Goal: Task Accomplishment & Management: Use online tool/utility

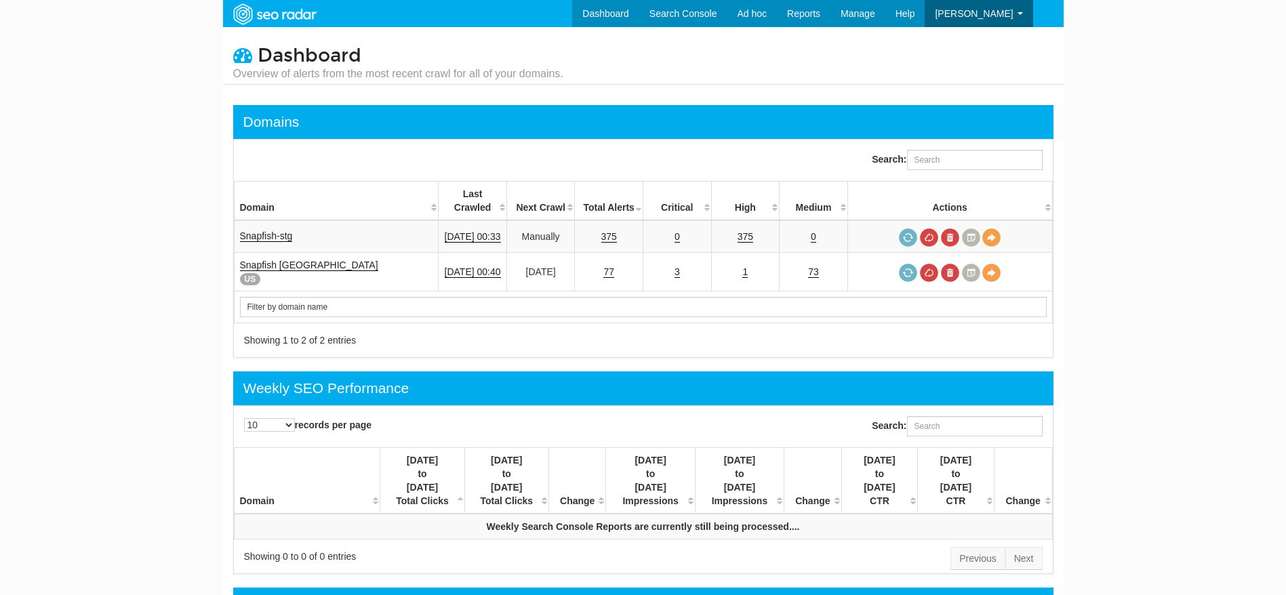
scroll to position [54, 0]
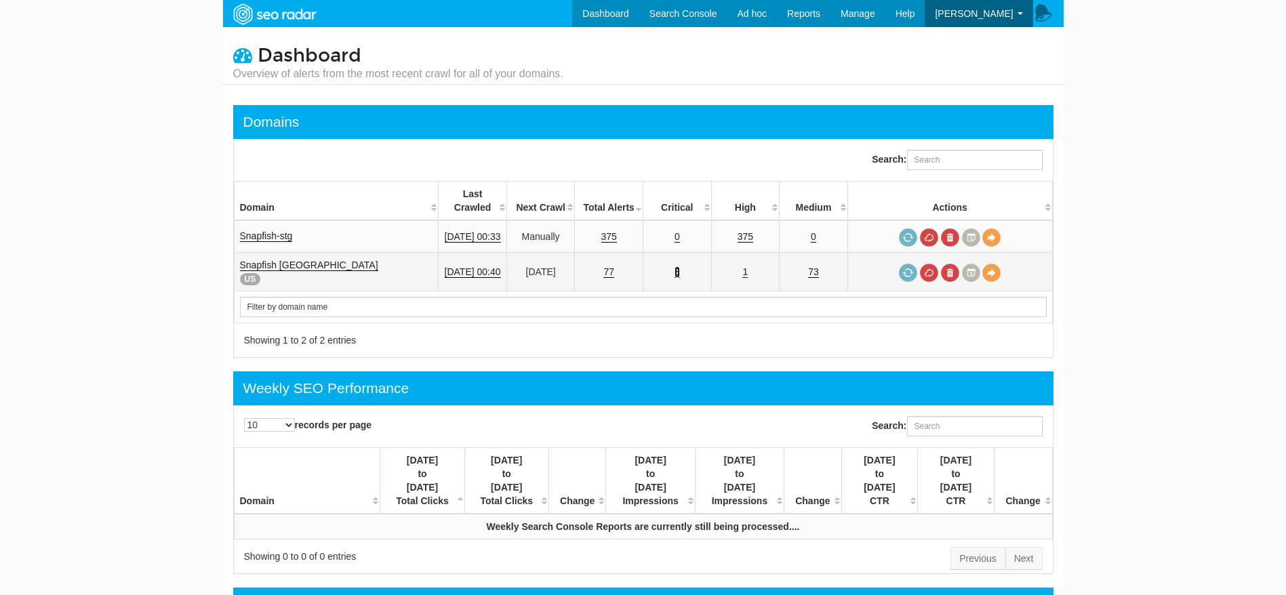
click at [680, 266] on link "3" at bounding box center [677, 272] width 5 height 12
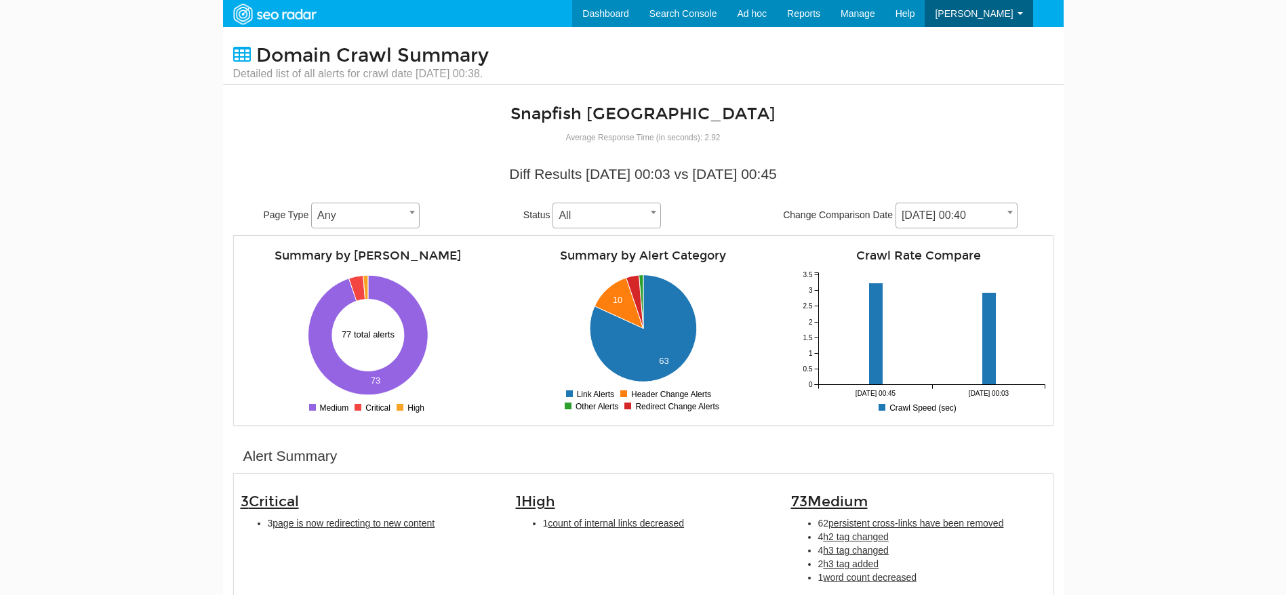
scroll to position [54, 0]
click at [333, 518] on span "page is now redirecting to new content" at bounding box center [354, 523] width 162 height 11
type input "page is now redirecting to new content"
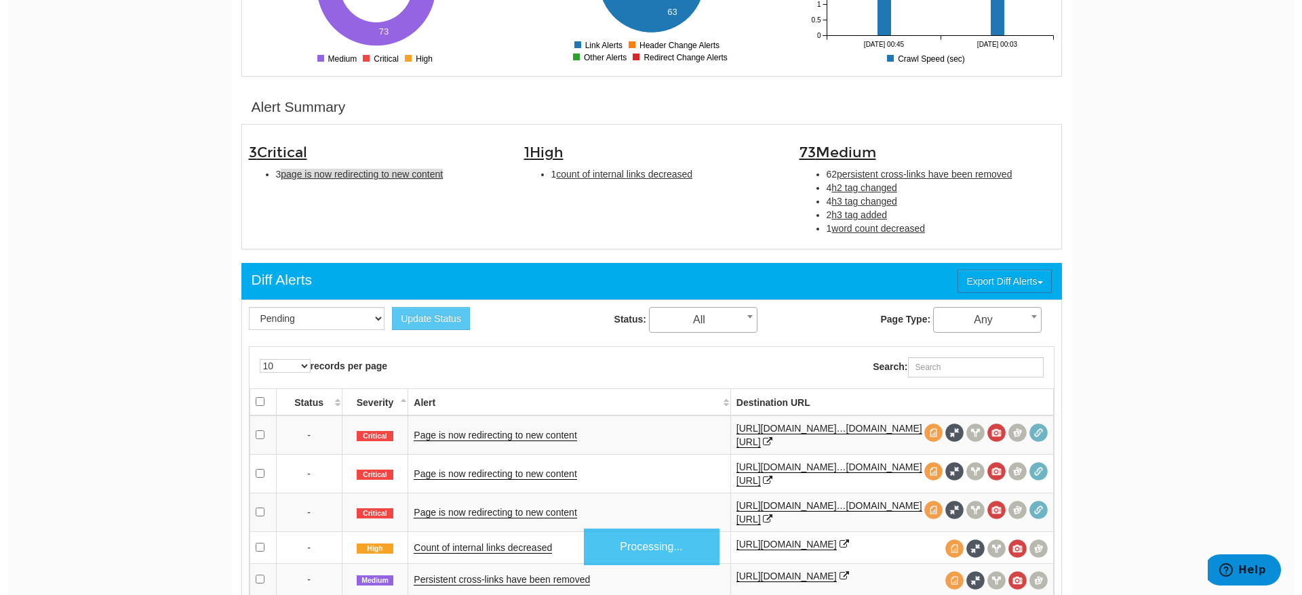
scroll to position [439, 0]
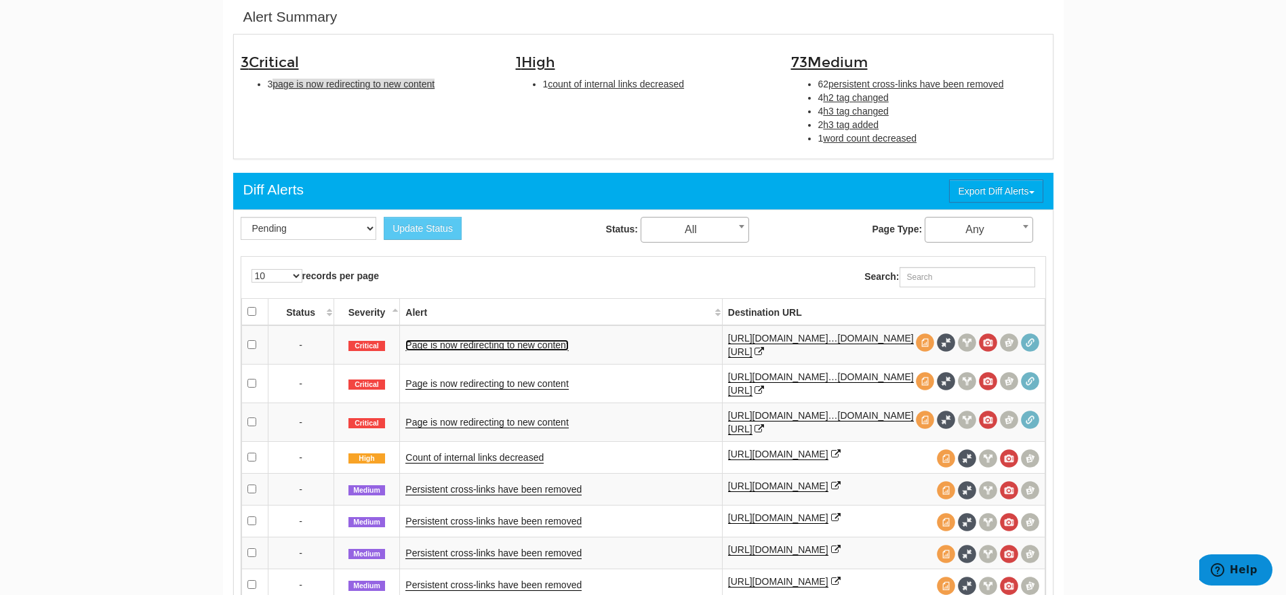
click at [515, 347] on link "Page is now redirecting to new content" at bounding box center [486, 346] width 163 height 12
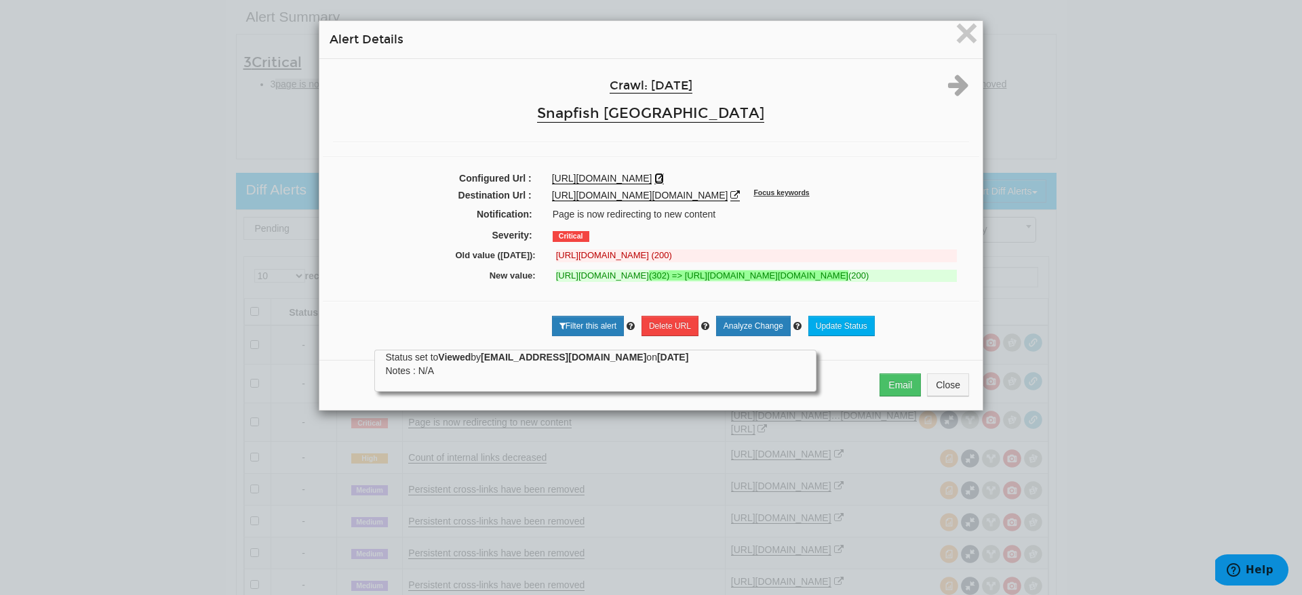
click at [664, 178] on icon at bounding box center [658, 178] width 9 height 9
click at [962, 33] on span "×" at bounding box center [967, 32] width 24 height 45
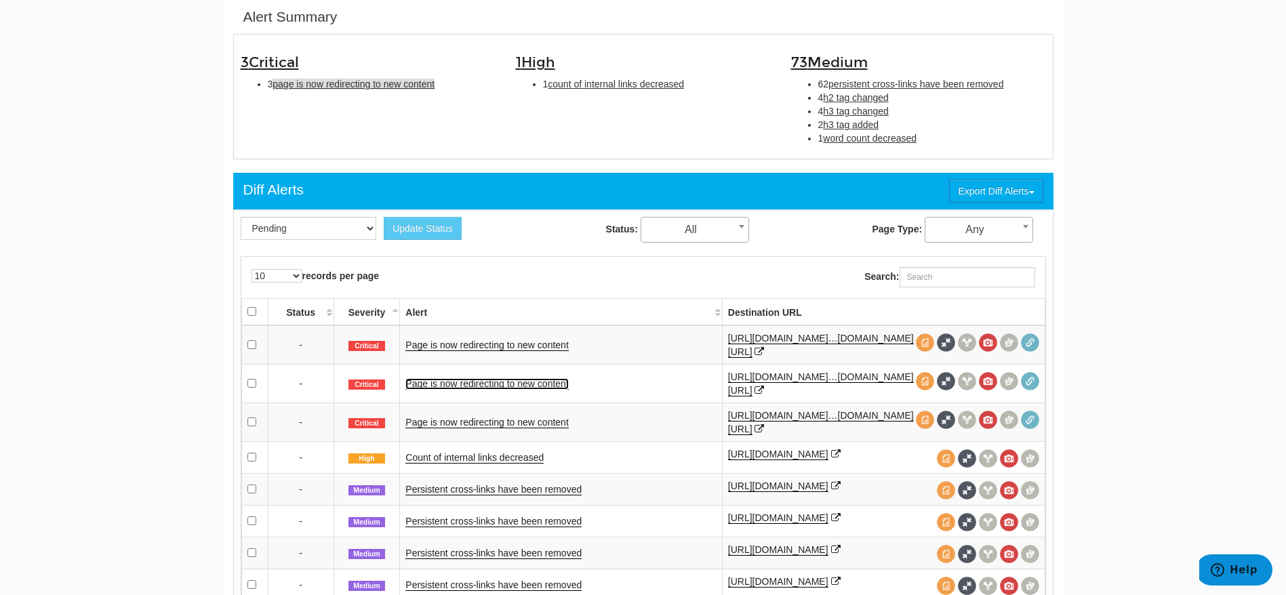
click at [515, 382] on link "Page is now redirecting to new content" at bounding box center [486, 384] width 163 height 12
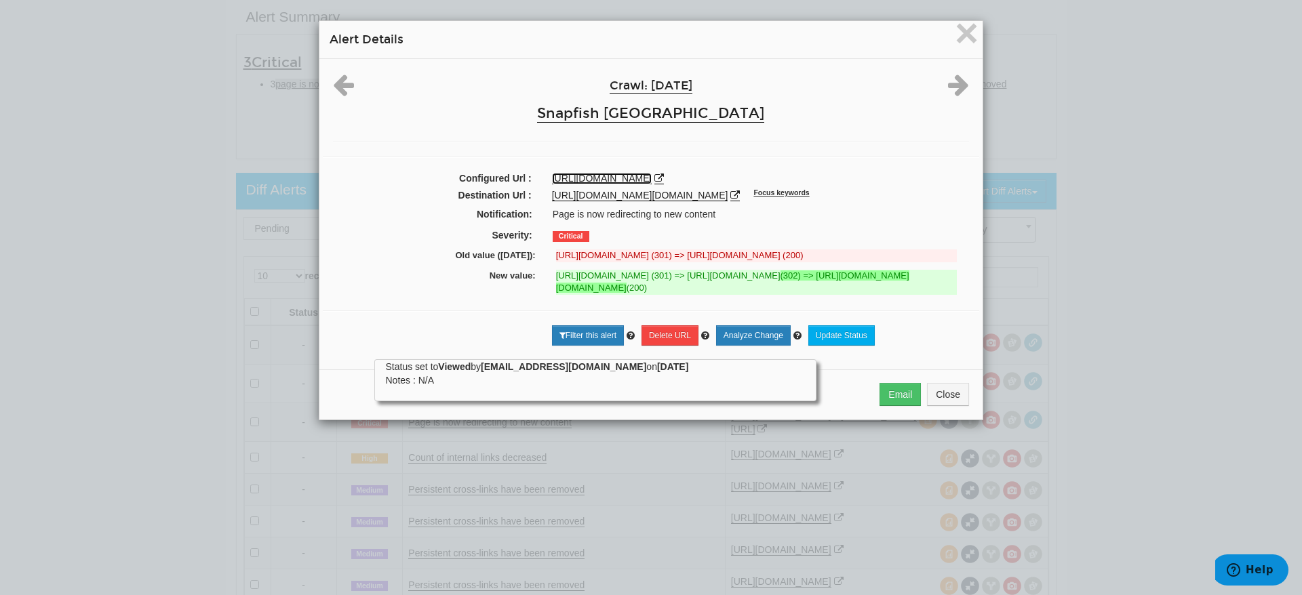
click at [652, 175] on link "[URL][DOMAIN_NAME]" at bounding box center [602, 179] width 100 height 12
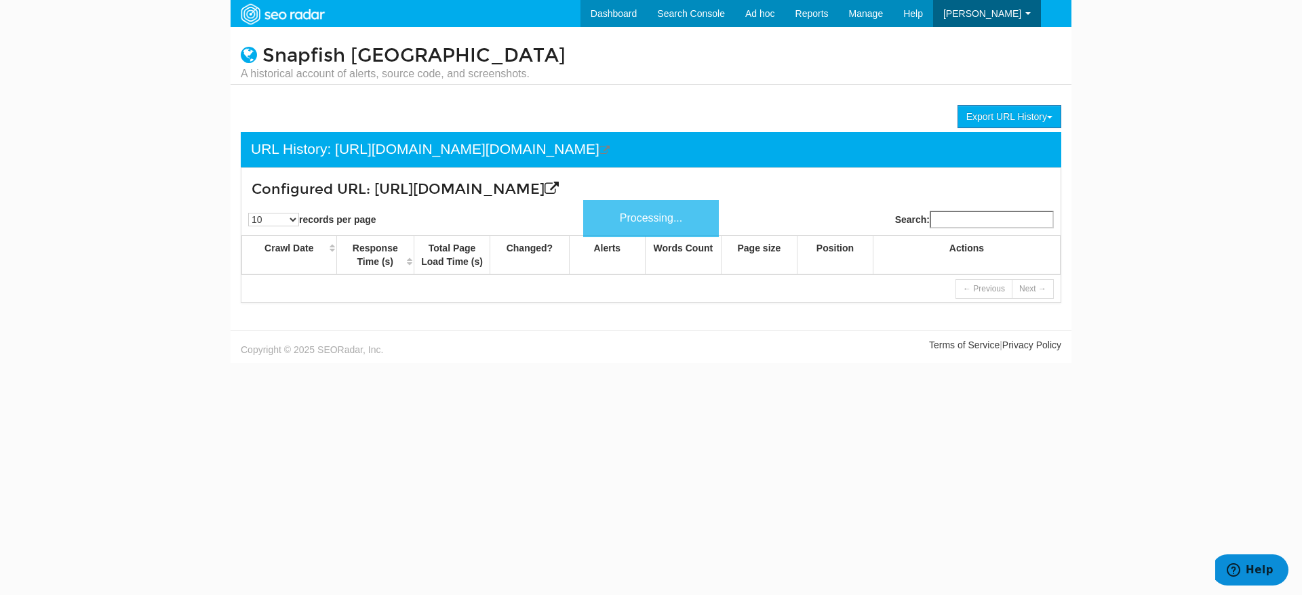
scroll to position [54, 0]
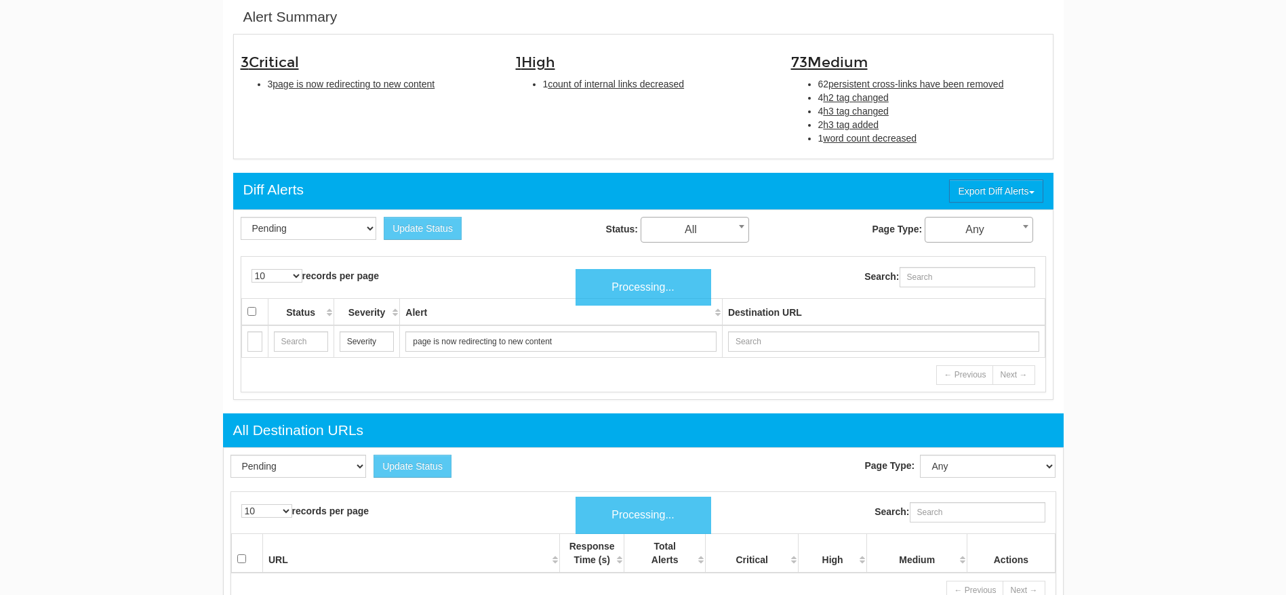
scroll to position [54, 0]
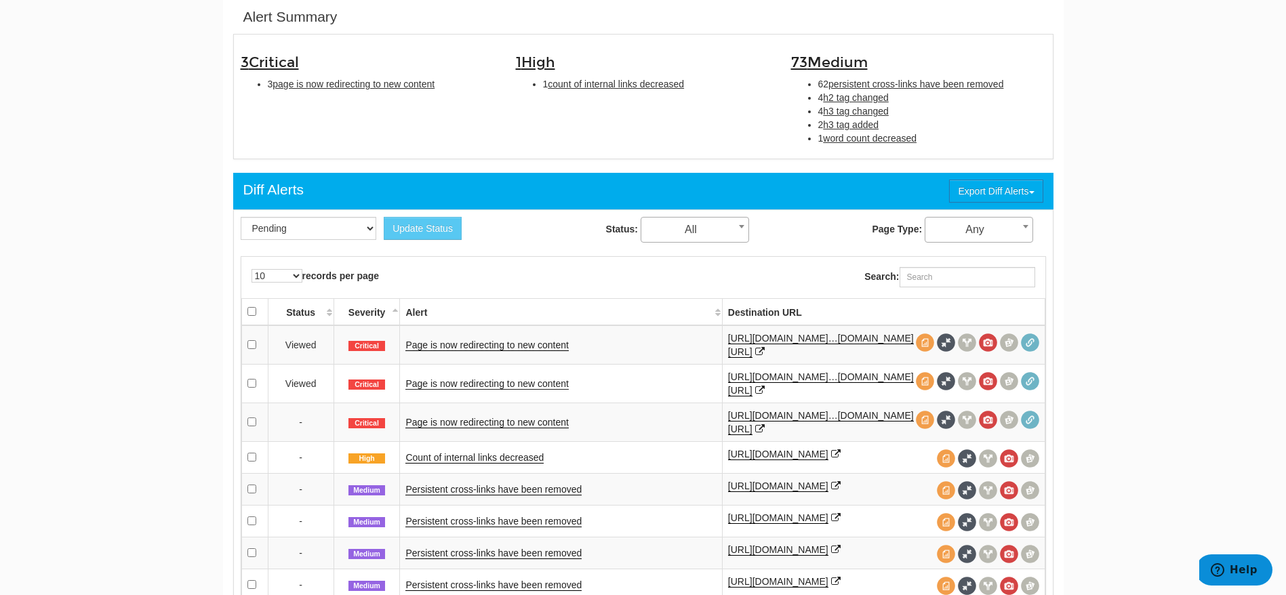
click at [488, 377] on td "Page is now redirecting to new content" at bounding box center [561, 383] width 322 height 39
click at [477, 386] on link "Page is now redirecting to new content" at bounding box center [486, 384] width 163 height 12
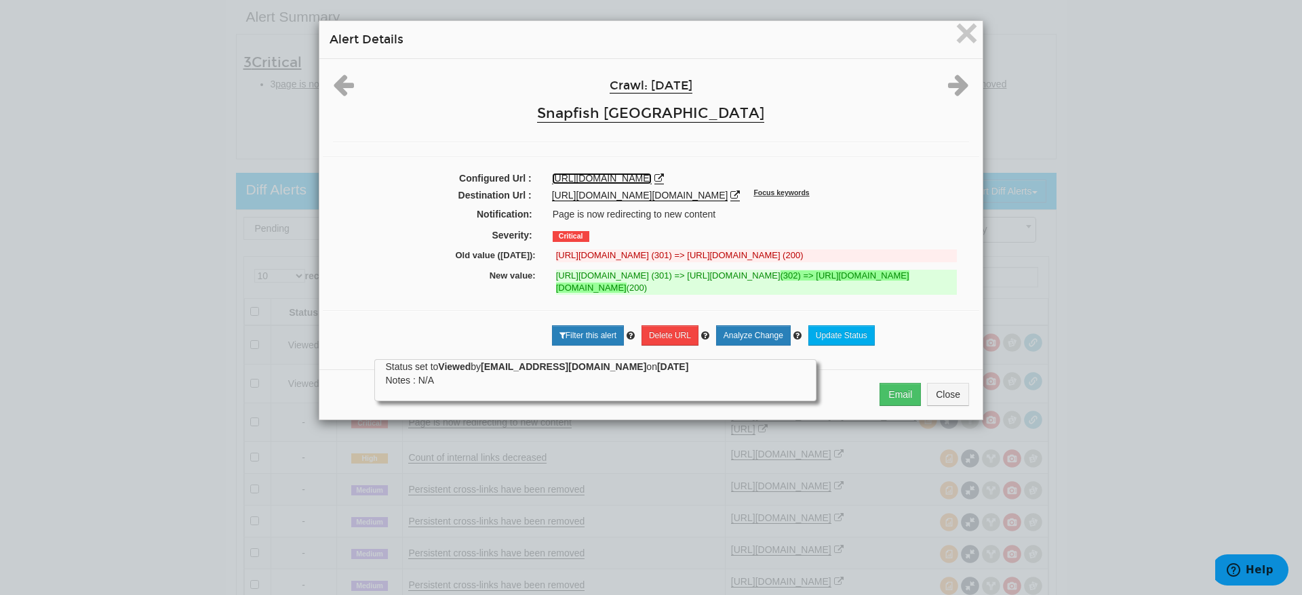
click at [652, 179] on link "[URL][DOMAIN_NAME]" at bounding box center [602, 179] width 100 height 12
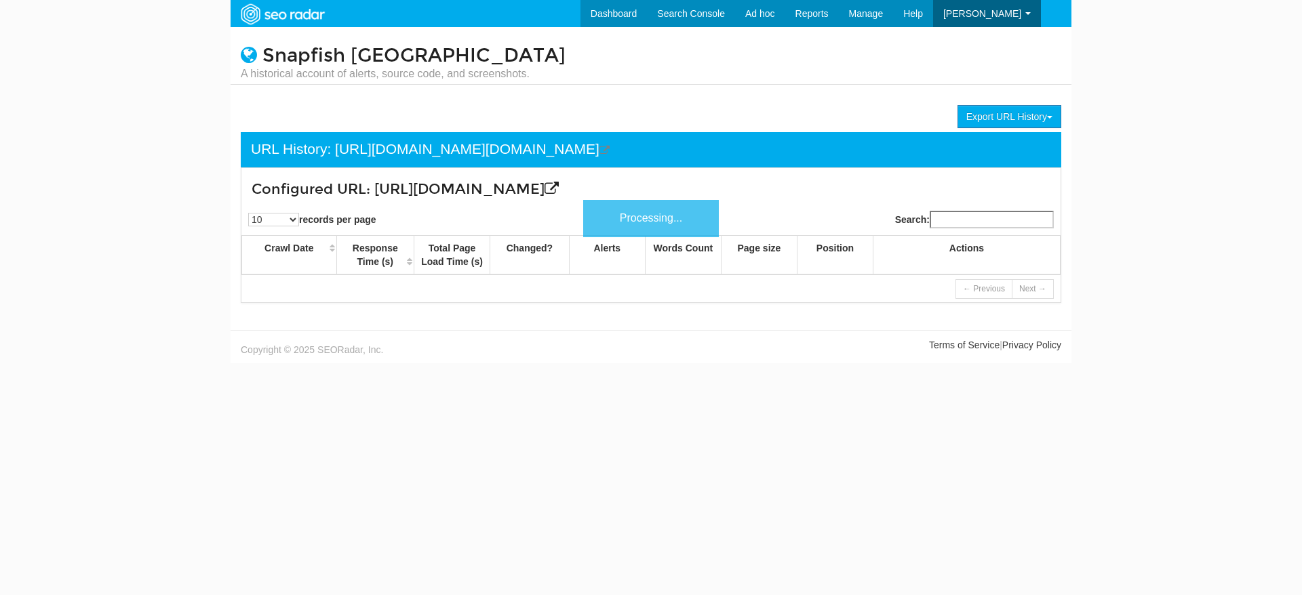
scroll to position [54, 0]
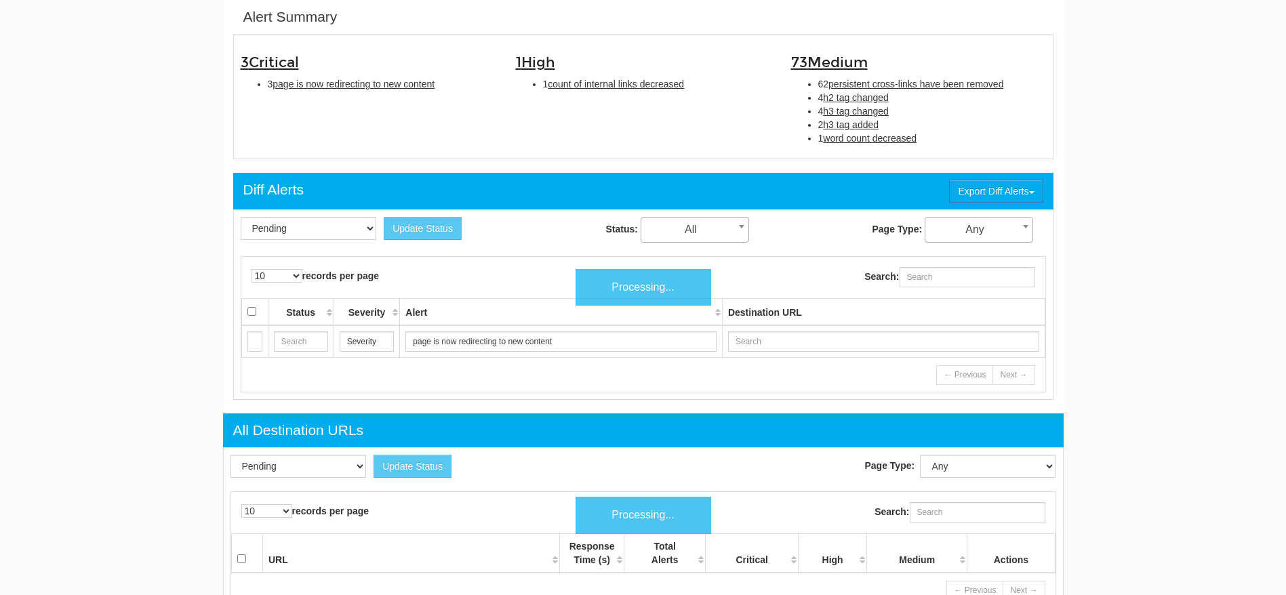
scroll to position [54, 0]
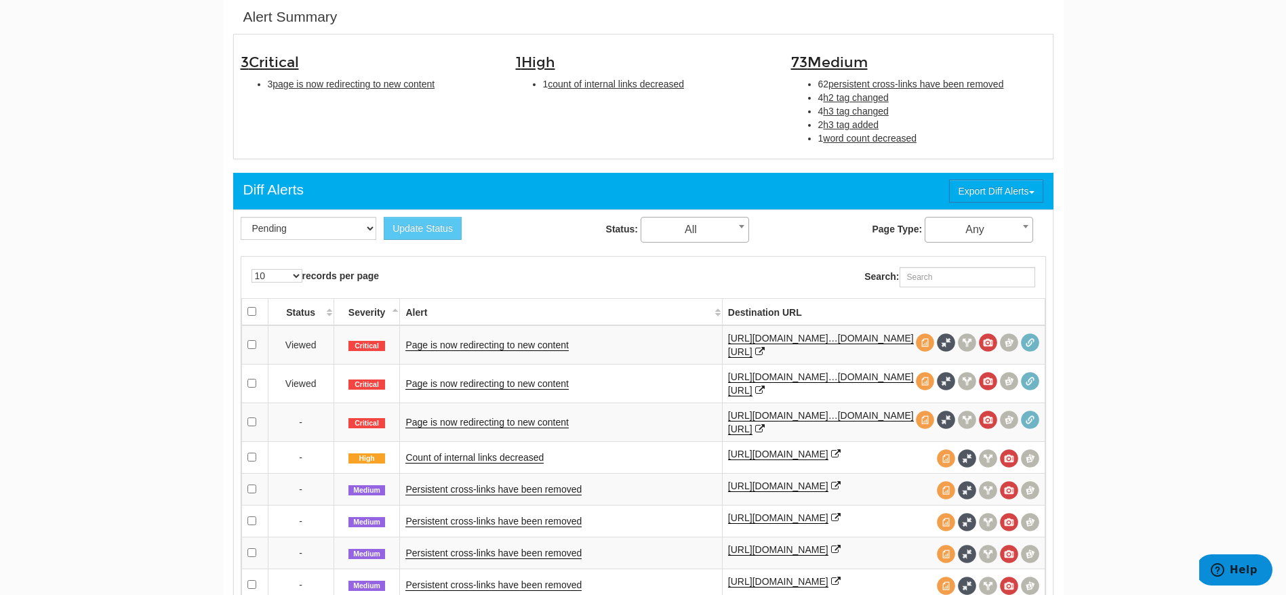
click at [332, 138] on div "3 Critical 3 page is now redirecting to new content 1 High 1 count of internal …" at bounding box center [644, 96] width 826 height 111
click at [516, 384] on link "Page is now redirecting to new content" at bounding box center [486, 384] width 163 height 12
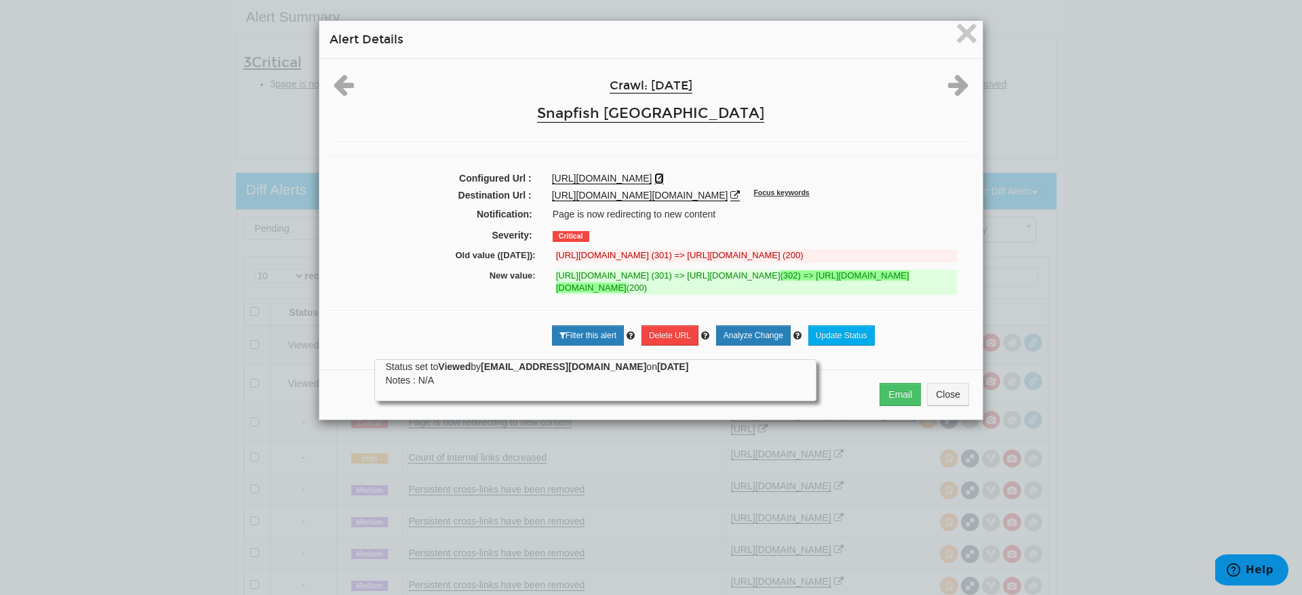
click at [664, 178] on icon at bounding box center [658, 178] width 9 height 9
click at [966, 32] on span "×" at bounding box center [967, 32] width 24 height 45
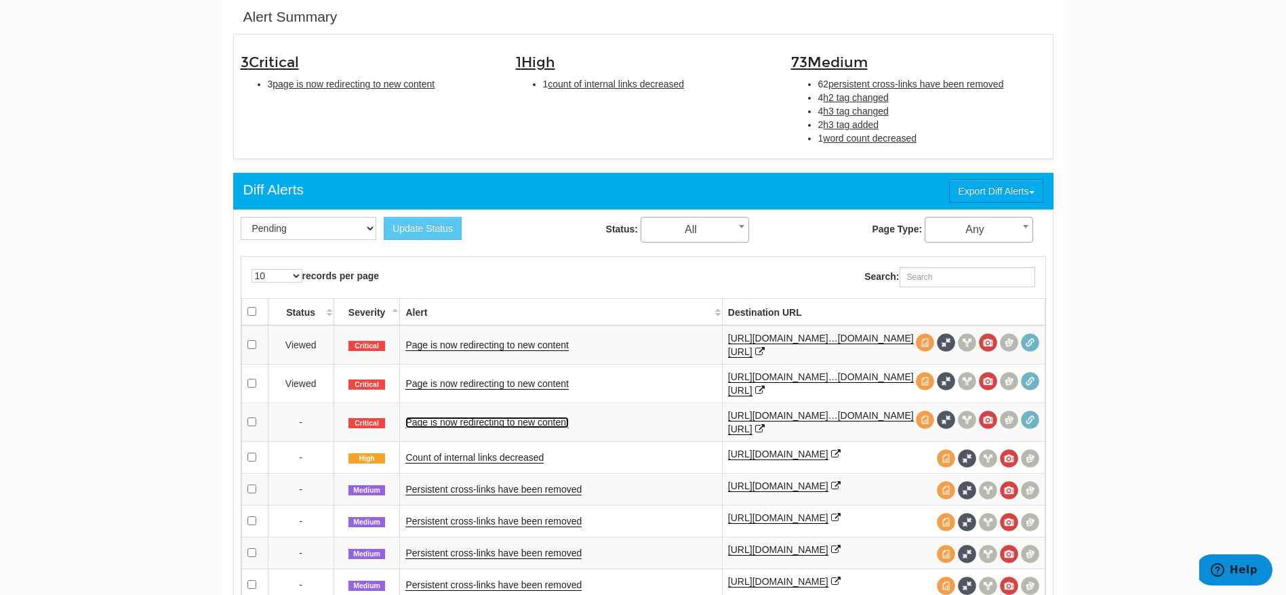
click at [523, 418] on link "Page is now redirecting to new content" at bounding box center [486, 423] width 163 height 12
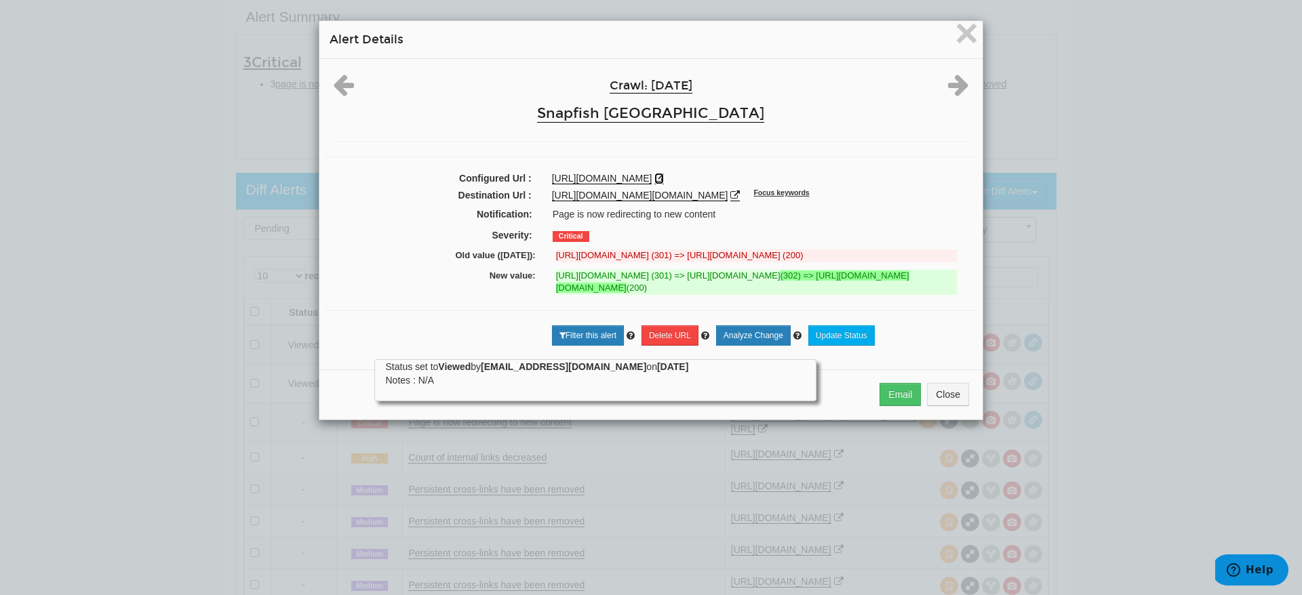
click at [664, 174] on icon at bounding box center [658, 178] width 9 height 9
click at [963, 35] on span "×" at bounding box center [967, 32] width 24 height 45
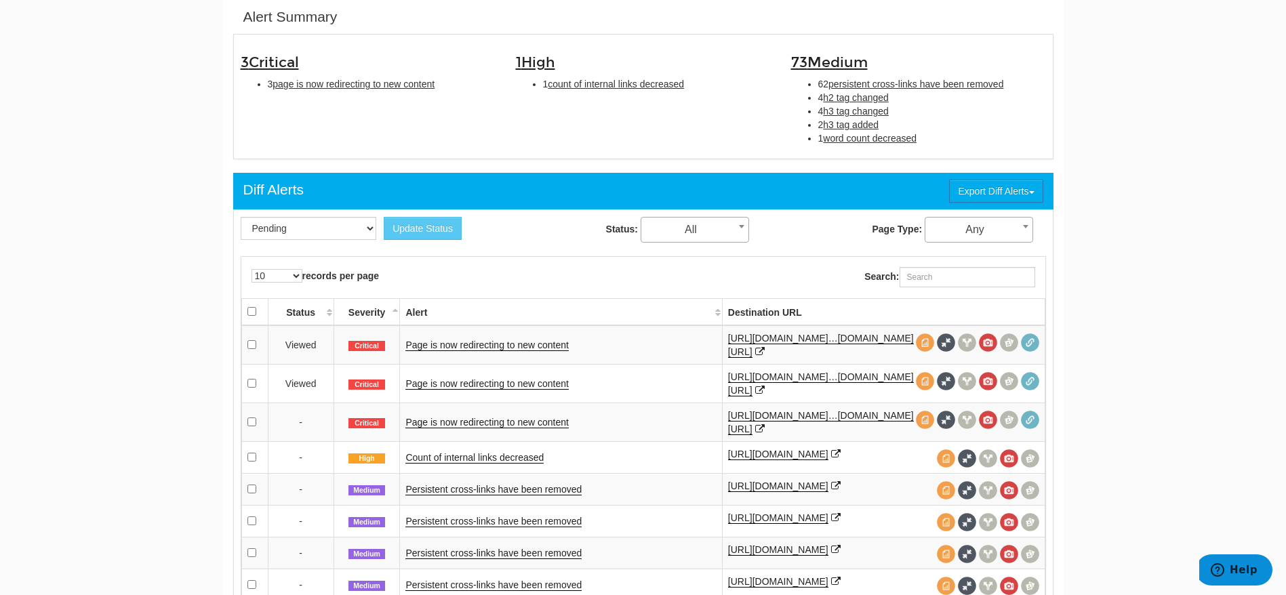
drag, startPoint x: 1275, startPoint y: 215, endPoint x: 1277, endPoint y: 182, distance: 33.3
click at [471, 341] on link "Page is now redirecting to new content" at bounding box center [486, 346] width 163 height 12
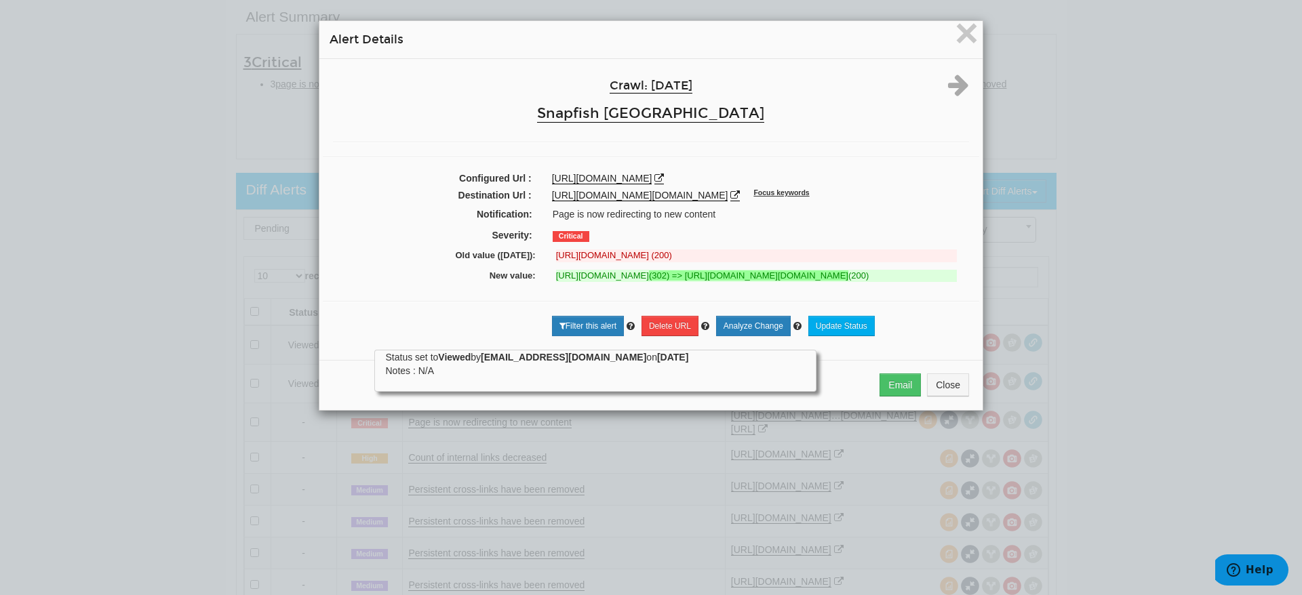
click at [167, 247] on div "× Alert Details Crawl: [DATE] Snapfish [GEOGRAPHIC_DATA] Configured Url : [URL]…" at bounding box center [651, 297] width 1302 height 595
click at [957, 42] on span "×" at bounding box center [967, 32] width 24 height 45
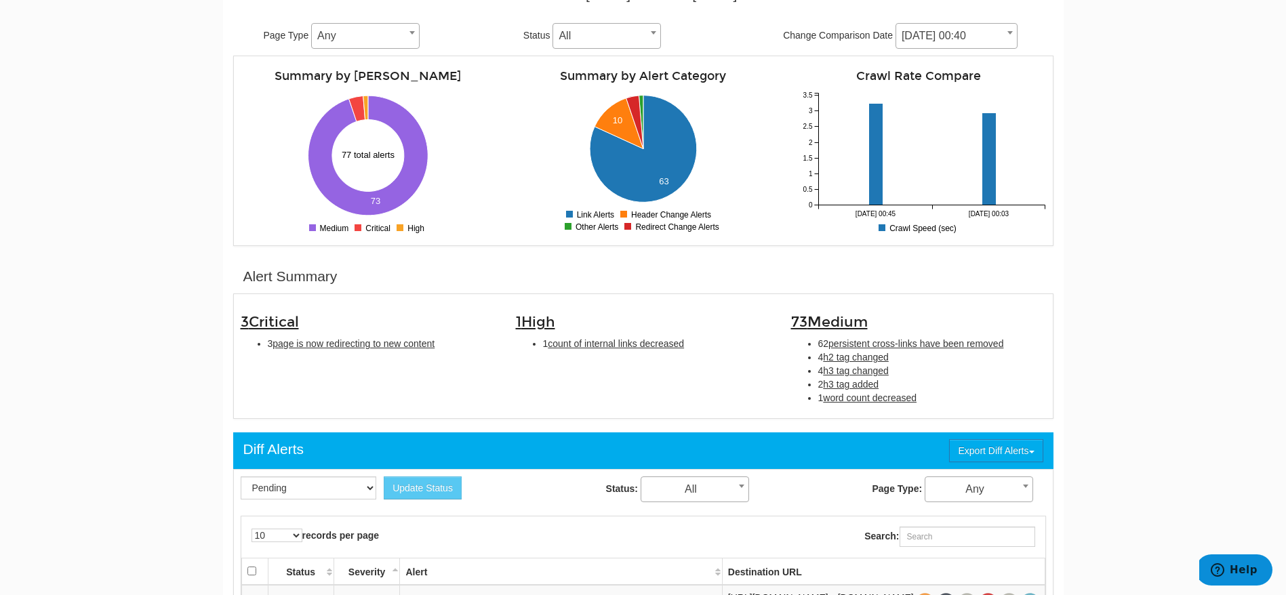
scroll to position [136, 0]
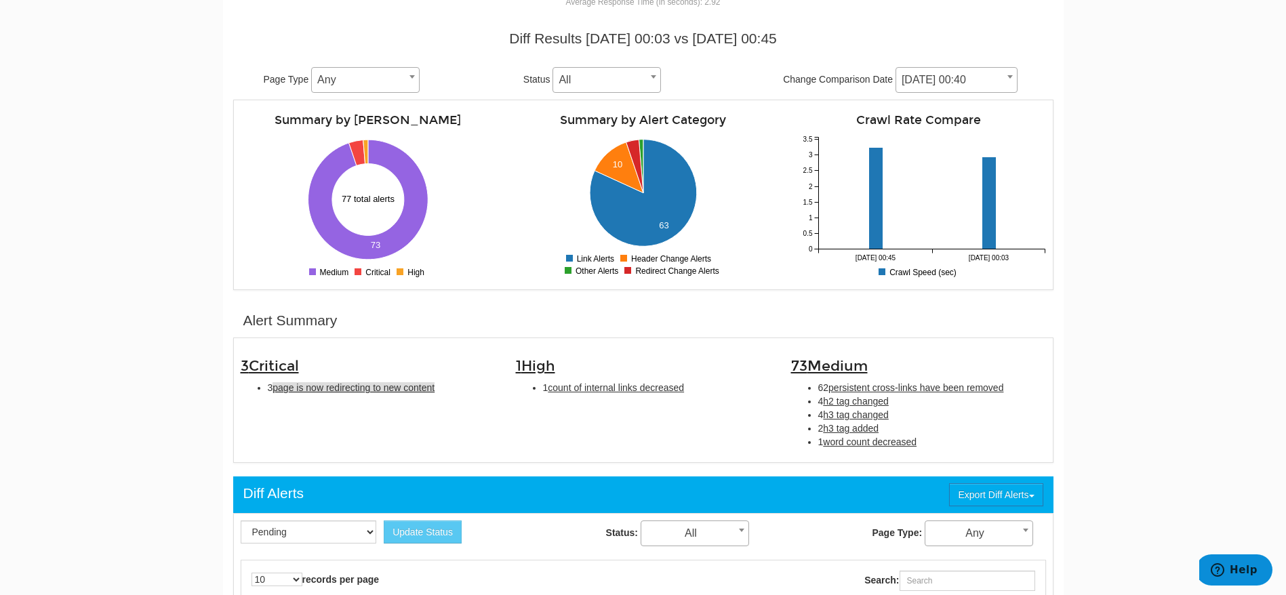
click at [372, 382] on span "page is now redirecting to new content" at bounding box center [354, 387] width 162 height 11
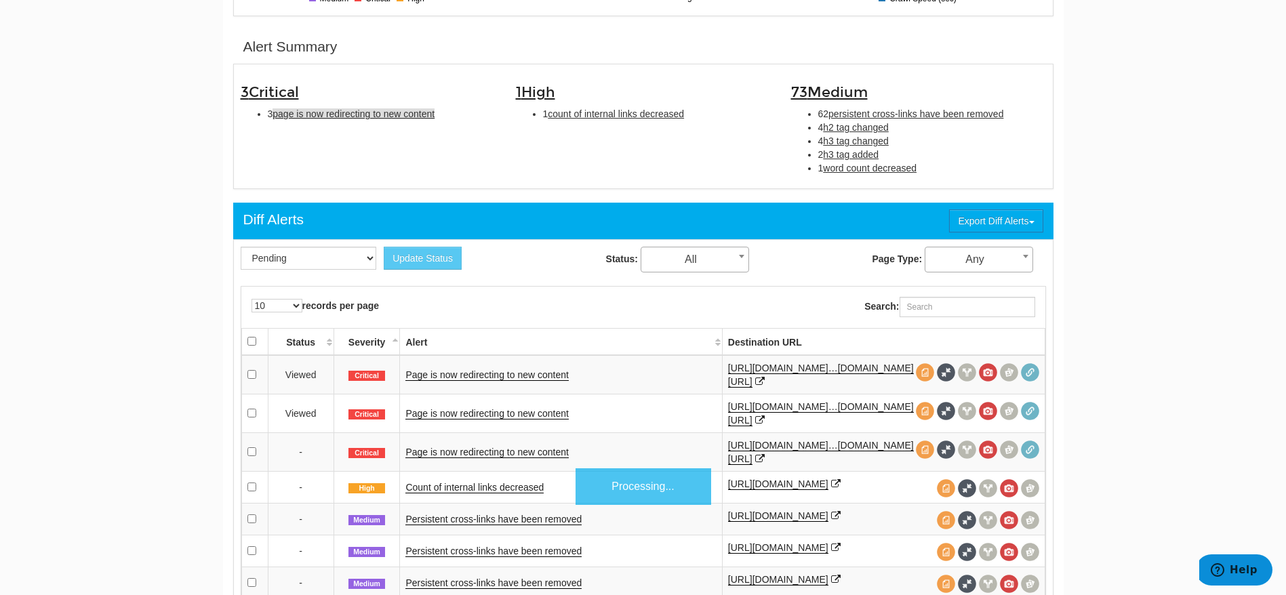
scroll to position [439, 0]
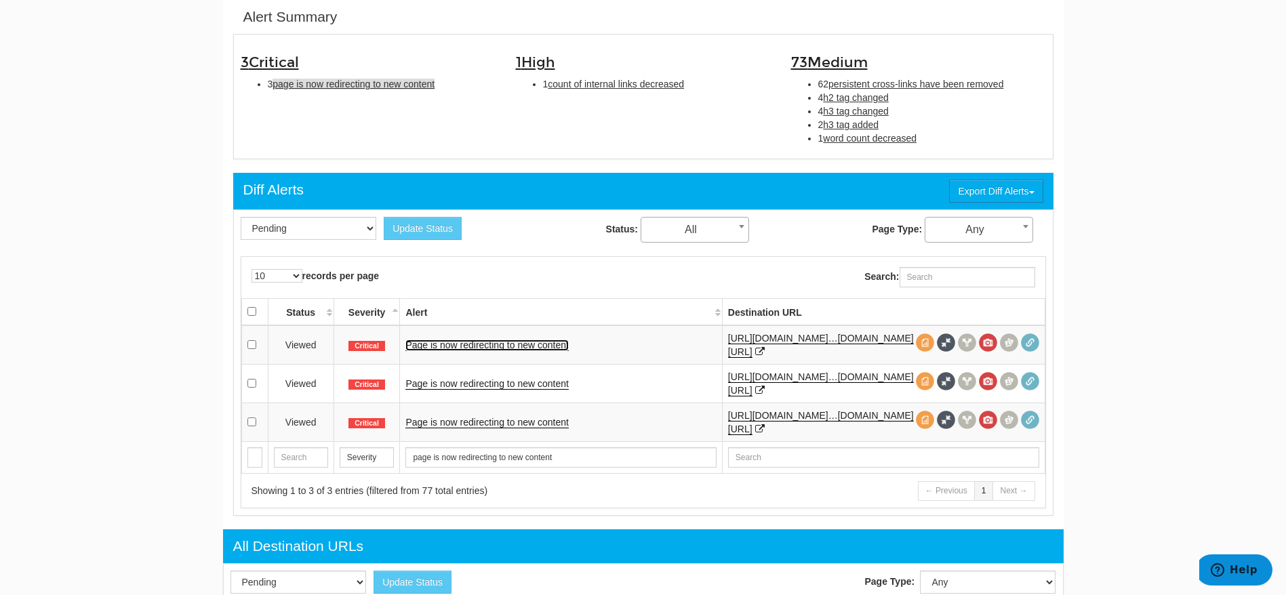
click at [494, 345] on link "Page is now redirecting to new content" at bounding box center [486, 346] width 163 height 12
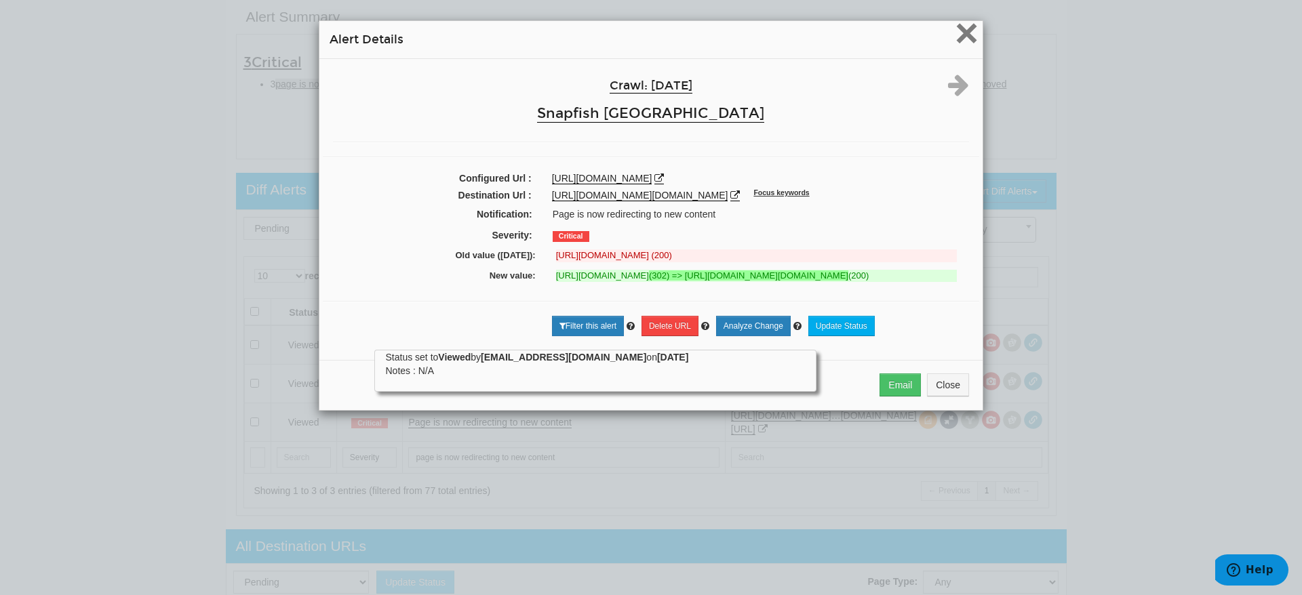
click at [957, 18] on span "×" at bounding box center [967, 32] width 24 height 45
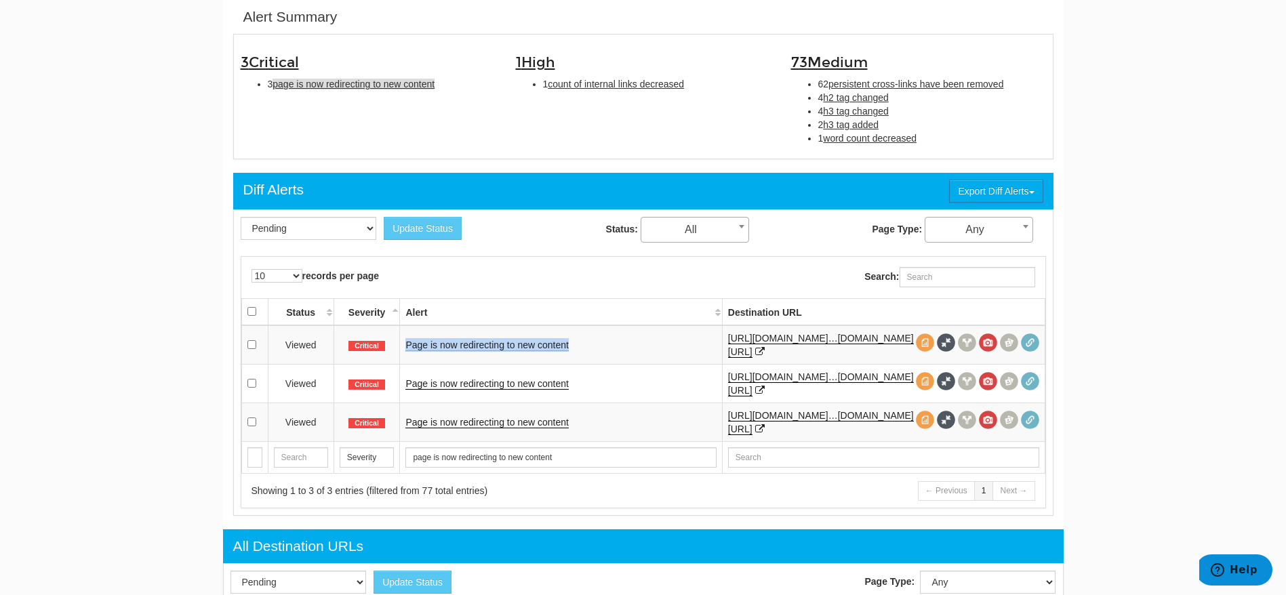
drag, startPoint x: 594, startPoint y: 345, endPoint x: 407, endPoint y: 346, distance: 187.1
click at [407, 346] on td "Page is now redirecting to new content" at bounding box center [561, 344] width 322 height 39
copy link "Page is now redirecting to new content"
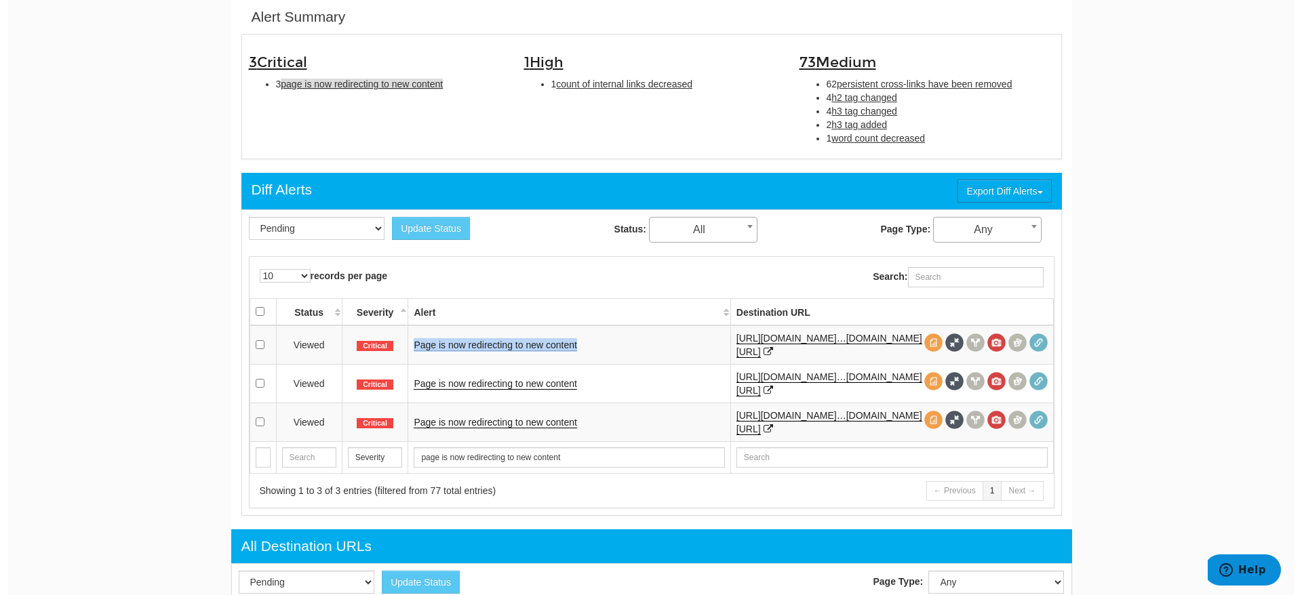
scroll to position [439, 0]
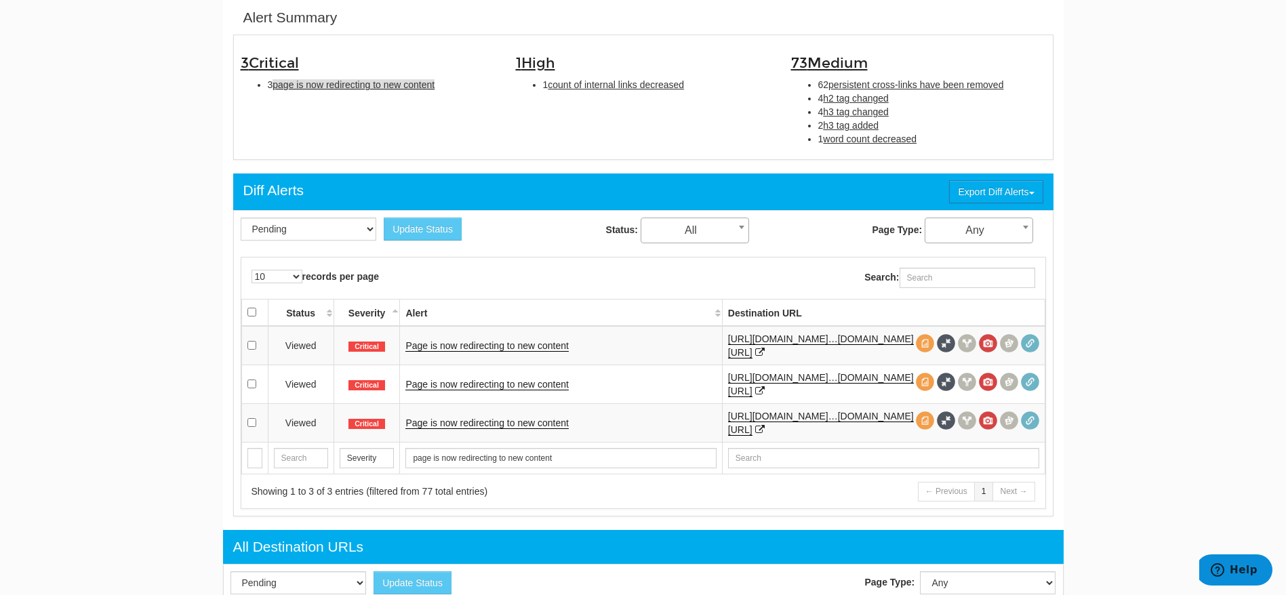
click at [496, 351] on link "Page is now redirecting to new content" at bounding box center [486, 346] width 163 height 12
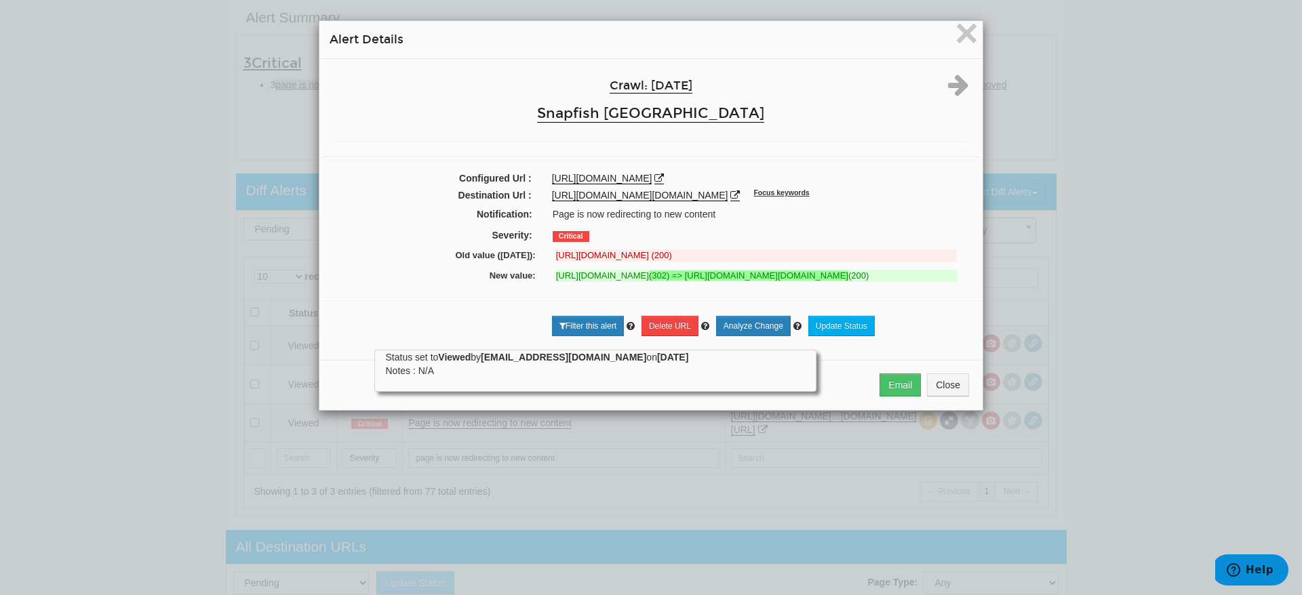
click at [52, 148] on div "× Alert Details Crawl: [DATE] Snapfish [GEOGRAPHIC_DATA] Configured Url : [URL]…" at bounding box center [651, 297] width 1302 height 595
